Goal: Information Seeking & Learning: Learn about a topic

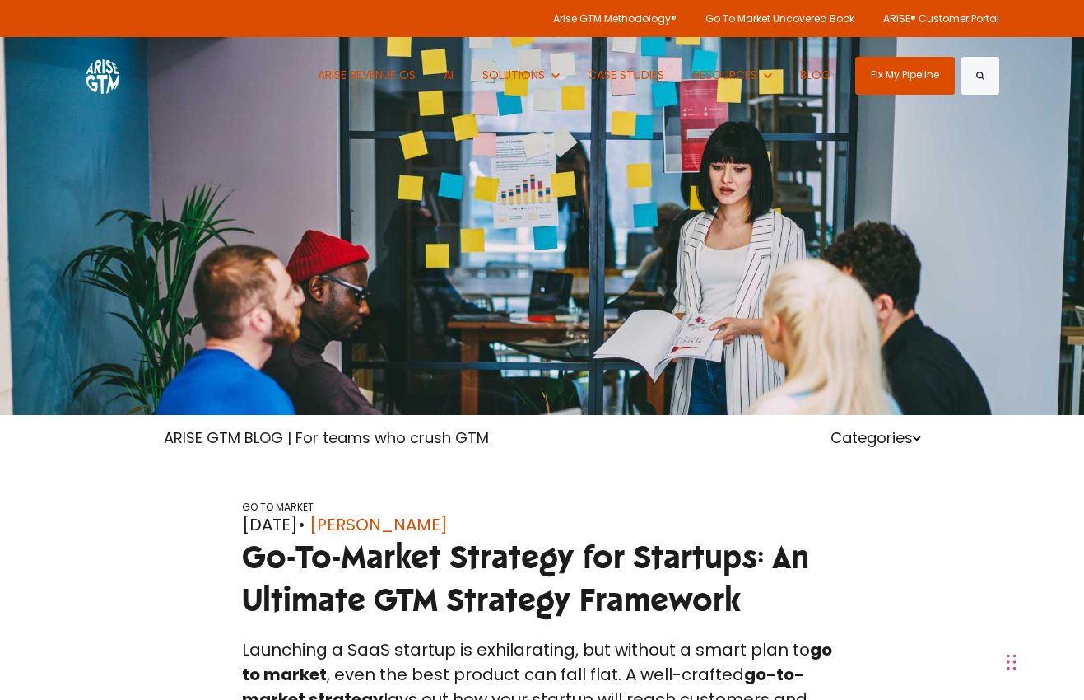
click at [118, 67] on img at bounding box center [103, 75] width 34 height 37
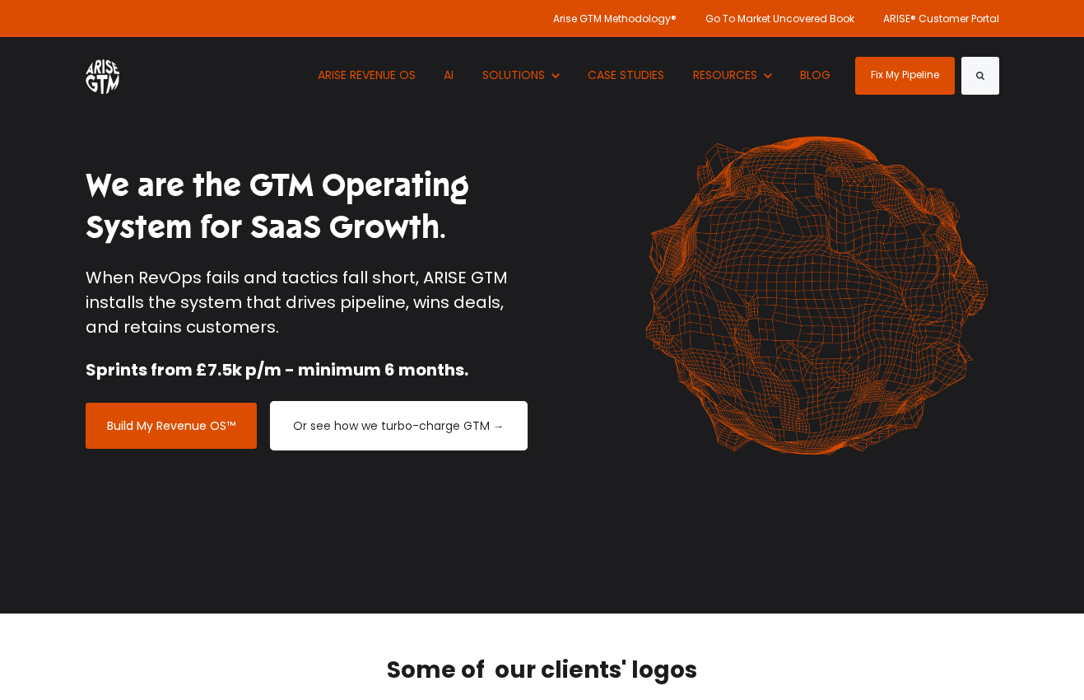
click at [409, 416] on link "Or see how we turbo-charge GTM →" at bounding box center [399, 426] width 254 height 46
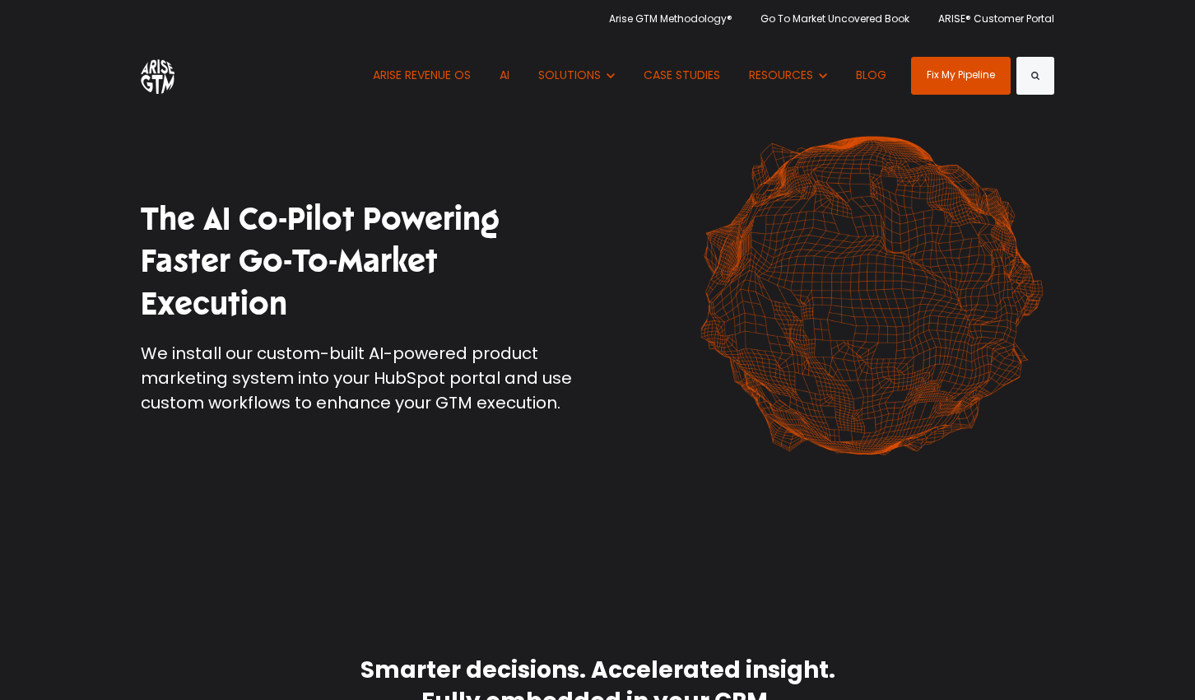
drag, startPoint x: 313, startPoint y: 62, endPoint x: 58, endPoint y: 2, distance: 261.4
click at [312, 63] on div "ARISE REVENUE OS AI Show submenu for SOLUTIONS SOLUTIONS Show submenu for REVEN…" at bounding box center [598, 75] width 914 height 77
